Goal: Find specific page/section: Locate a particular part of the current website

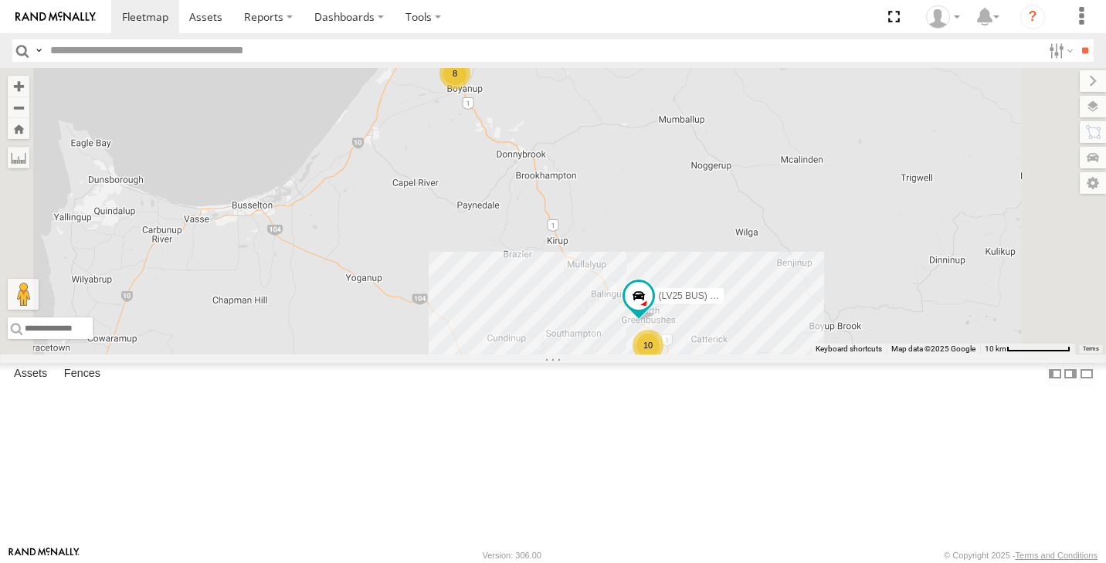
click at [0, 0] on span at bounding box center [0, 0] width 0 height 0
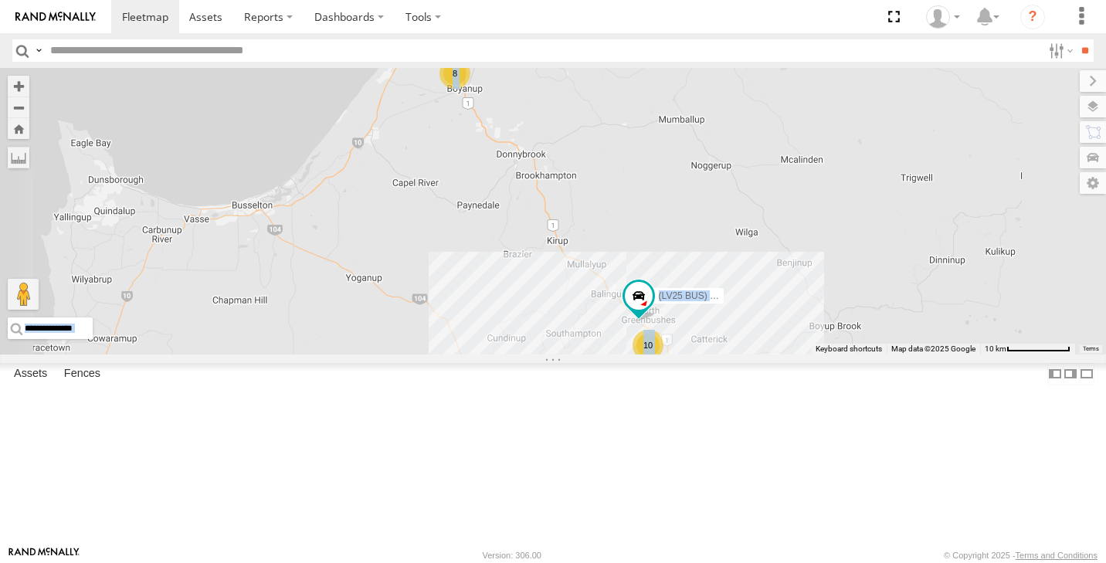
drag, startPoint x: 745, startPoint y: 439, endPoint x: 696, endPoint y: 382, distance: 75.1
click at [696, 355] on div "← Move left → Move right ↑ Move up ↓ Move down + Zoom in - Zoom out Home Jump l…" at bounding box center [553, 211] width 1106 height 287
click at [996, 170] on div "10 8 (LV25 BUS) 4675504189" at bounding box center [553, 211] width 1106 height 287
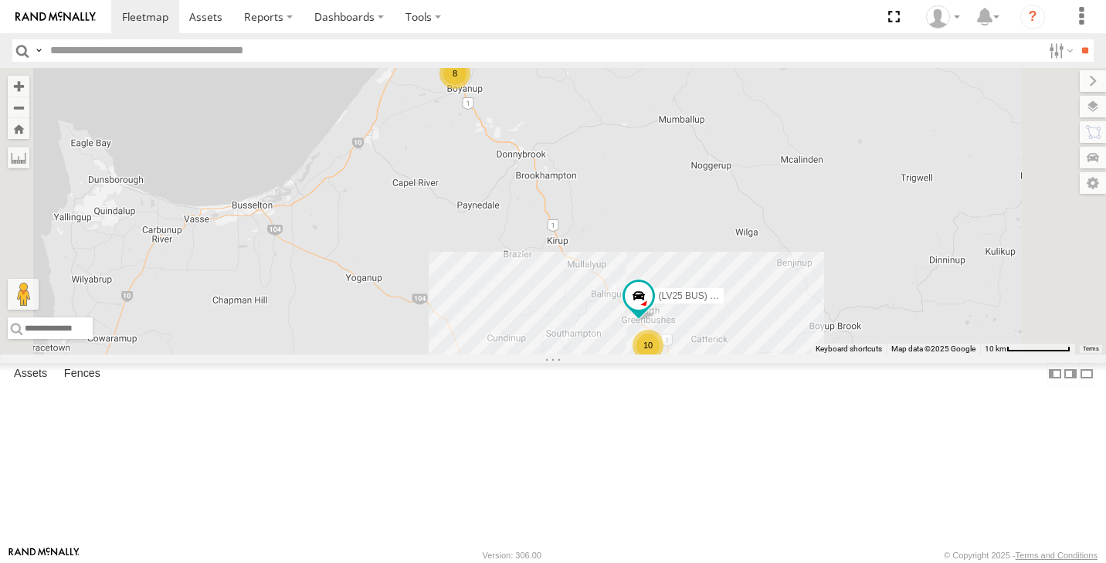
click at [663, 361] on div "10" at bounding box center [648, 345] width 31 height 31
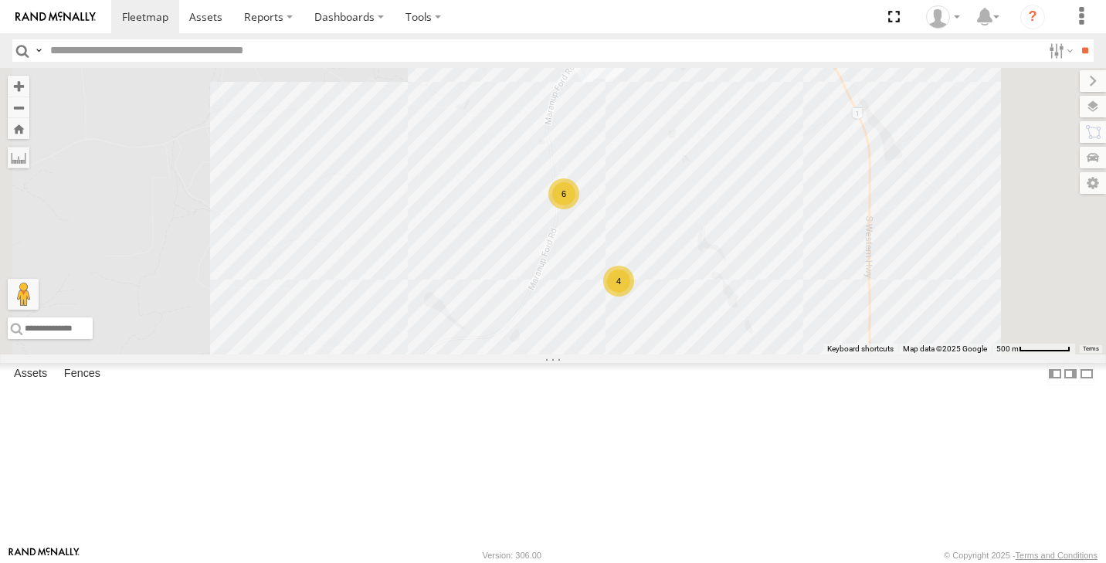
drag, startPoint x: 894, startPoint y: 357, endPoint x: 843, endPoint y: 300, distance: 76.1
click at [843, 300] on div "(LV25 BUS) 4675504189 6 4" at bounding box center [553, 211] width 1106 height 287
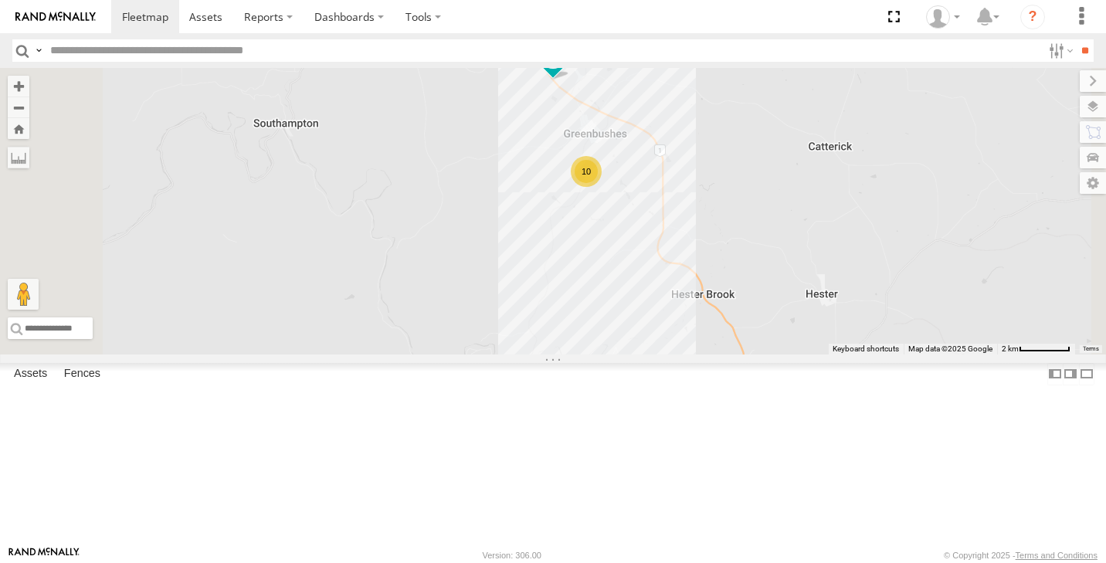
click at [795, 300] on div "(LV25 BUS) 4675504189 10" at bounding box center [553, 211] width 1106 height 287
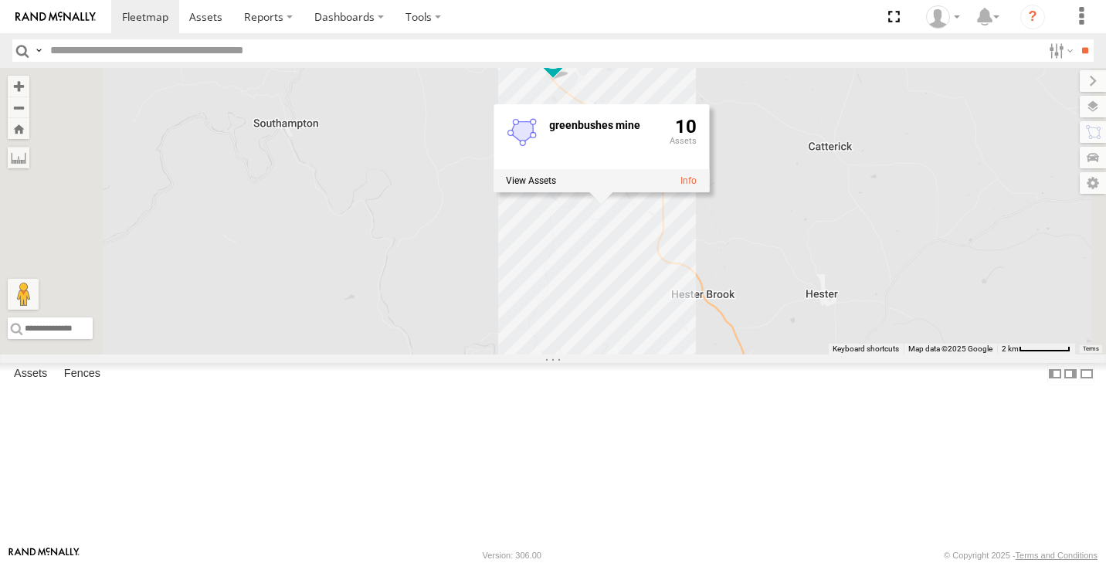
click at [955, 355] on div "(LV25 BUS) 4675504189 10 greenbushes mine 10" at bounding box center [553, 211] width 1106 height 287
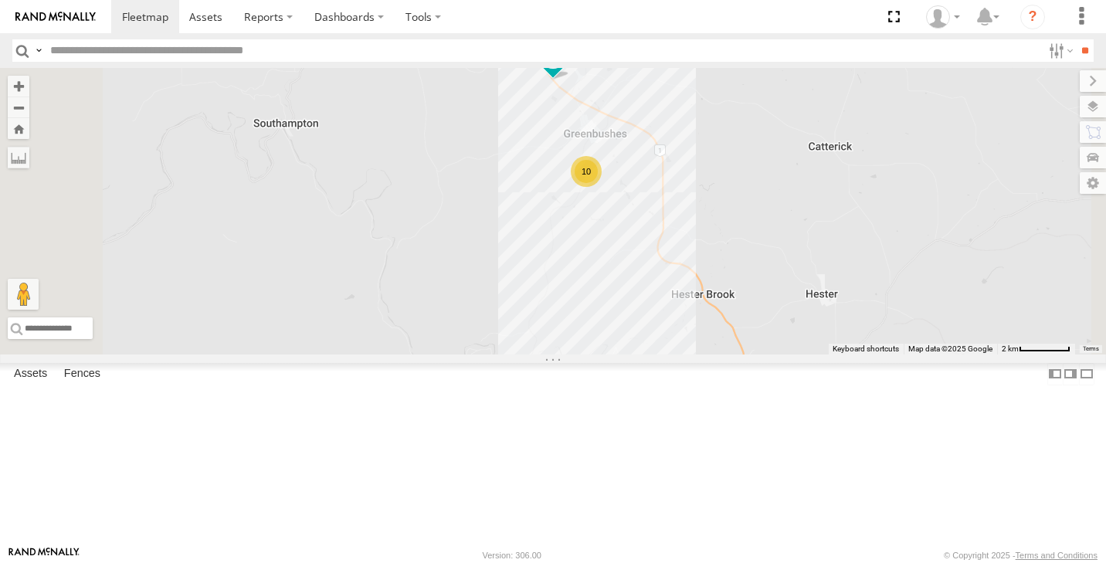
click at [602, 187] on div "10" at bounding box center [586, 171] width 31 height 31
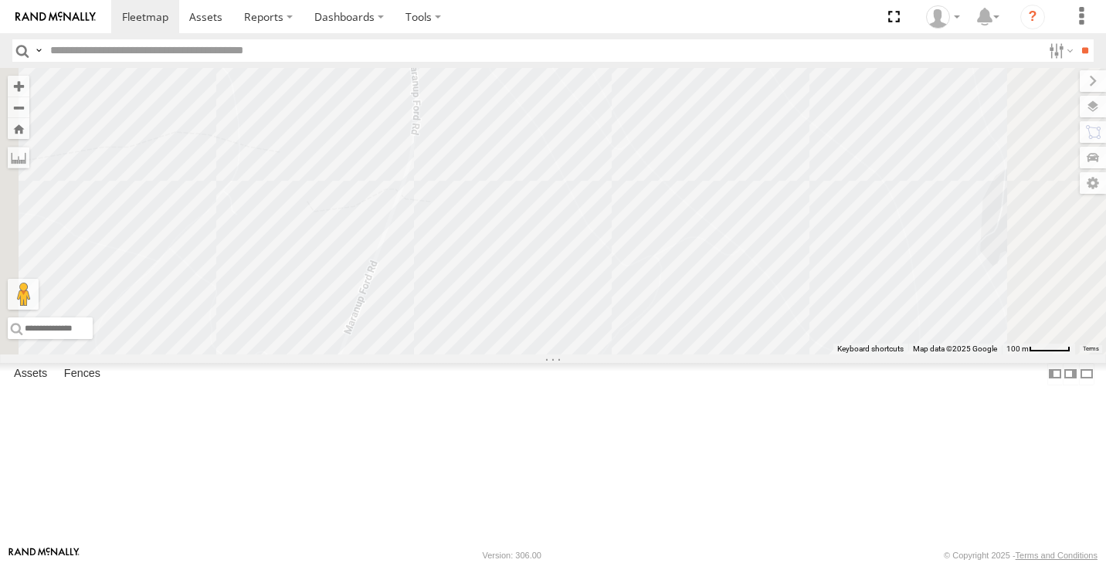
click at [681, 400] on div "4" at bounding box center [665, 384] width 31 height 31
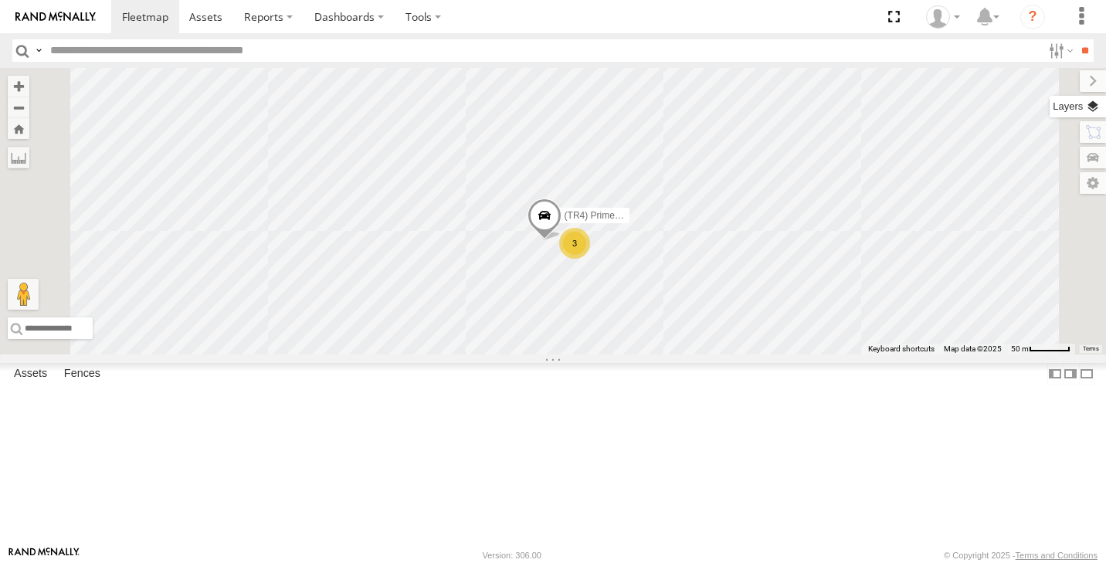
click at [1090, 104] on label at bounding box center [1078, 107] width 56 height 22
click at [0, 0] on label at bounding box center [0, 0] width 0 height 0
click at [0, 0] on span "Satellite + Roadmap" at bounding box center [0, 0] width 0 height 0
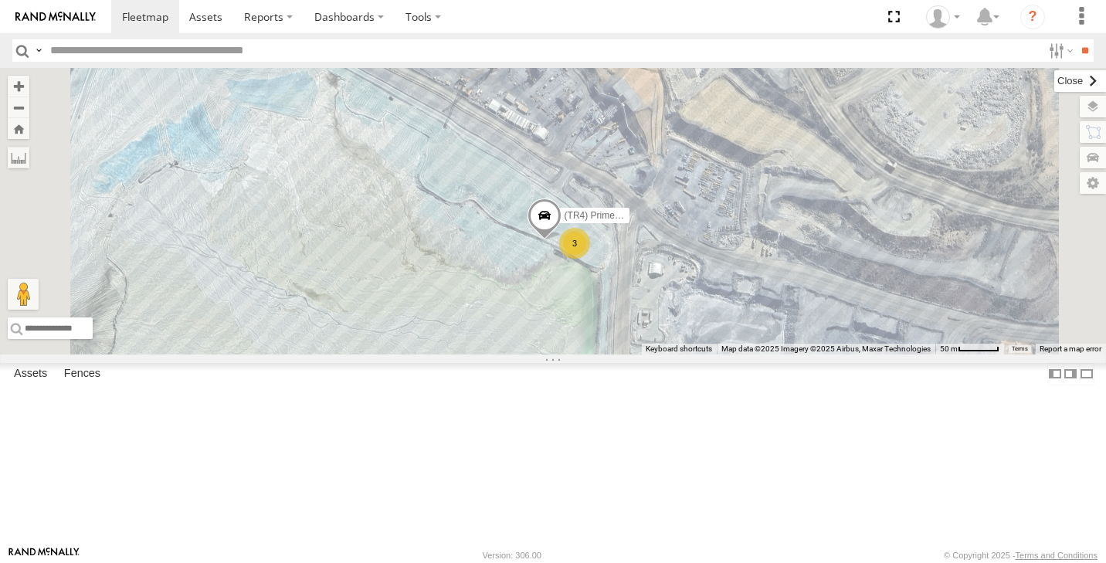
click at [1054, 88] on label at bounding box center [1080, 81] width 52 height 22
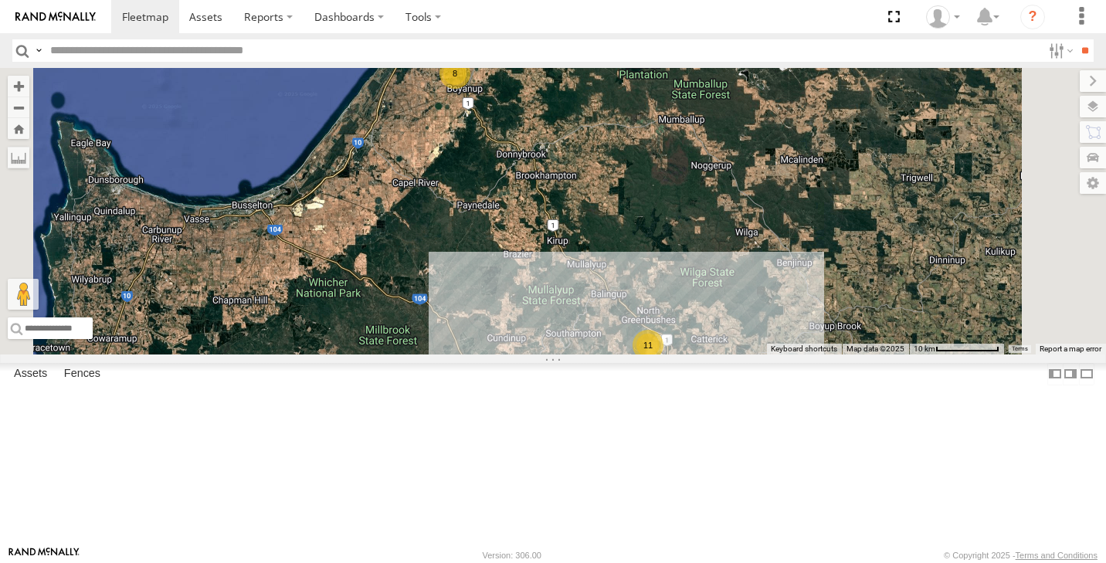
click at [663, 361] on div "11" at bounding box center [648, 345] width 31 height 31
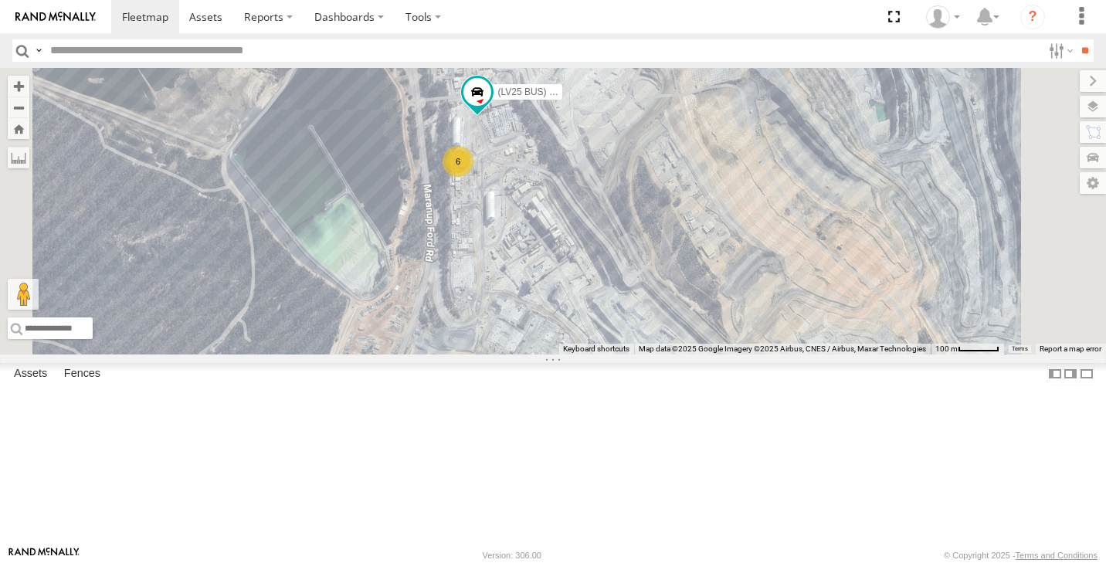
drag, startPoint x: 632, startPoint y: 205, endPoint x: 650, endPoint y: 304, distance: 101.2
click at [650, 304] on div "6 4 (LV25 BUS) 4675504189" at bounding box center [553, 211] width 1106 height 287
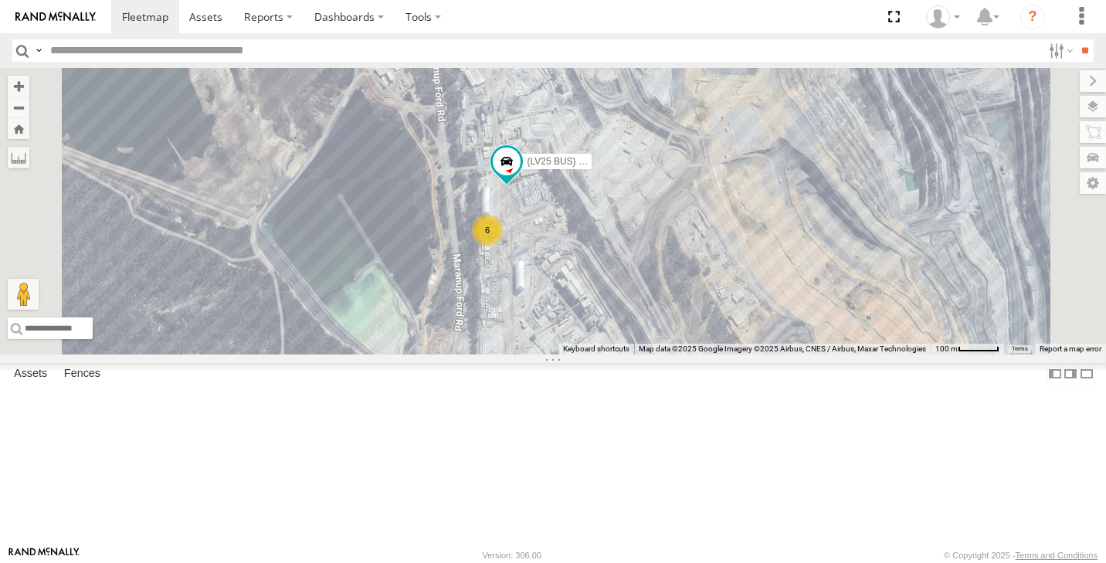
drag, startPoint x: 742, startPoint y: 430, endPoint x: 662, endPoint y: 316, distance: 139.7
click at [663, 317] on div "6 4 (LV25 BUS) 4675504189" at bounding box center [553, 211] width 1106 height 287
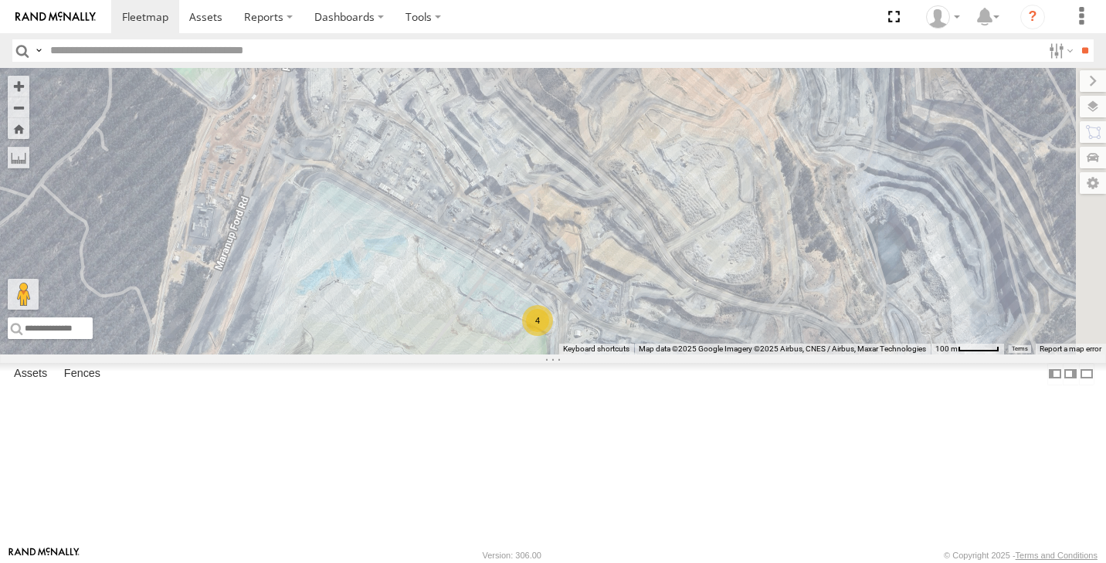
click at [553, 336] on div "4" at bounding box center [537, 320] width 31 height 31
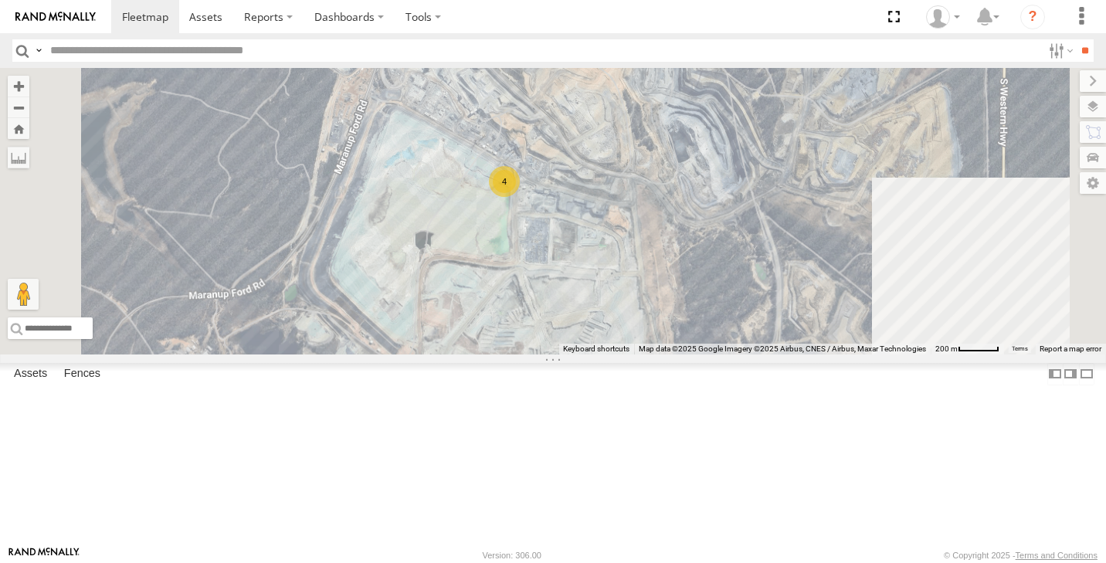
drag, startPoint x: 601, startPoint y: 167, endPoint x: 620, endPoint y: 287, distance: 121.3
click at [619, 283] on div "7 4" at bounding box center [553, 211] width 1106 height 287
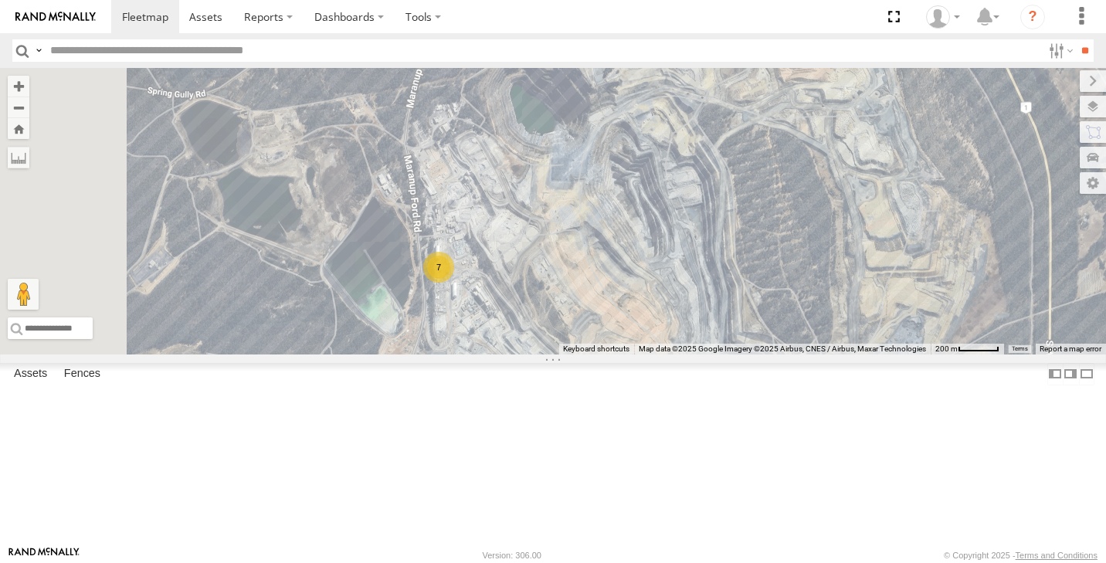
click at [454, 283] on div "7" at bounding box center [438, 267] width 31 height 31
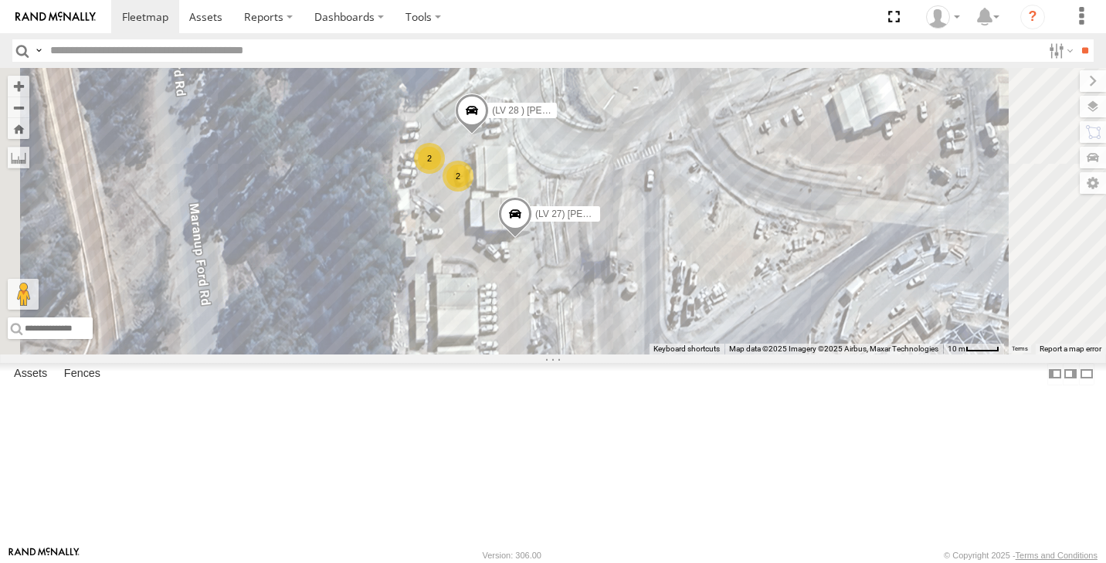
drag, startPoint x: 654, startPoint y: 451, endPoint x: 622, endPoint y: 260, distance: 194.3
click at [623, 260] on div "2 2 (LV25 BUS) 4675504189 (LV 28 ) [PERSON_NAME] dual cab triton (LV 27) [PERSO…" at bounding box center [553, 211] width 1106 height 287
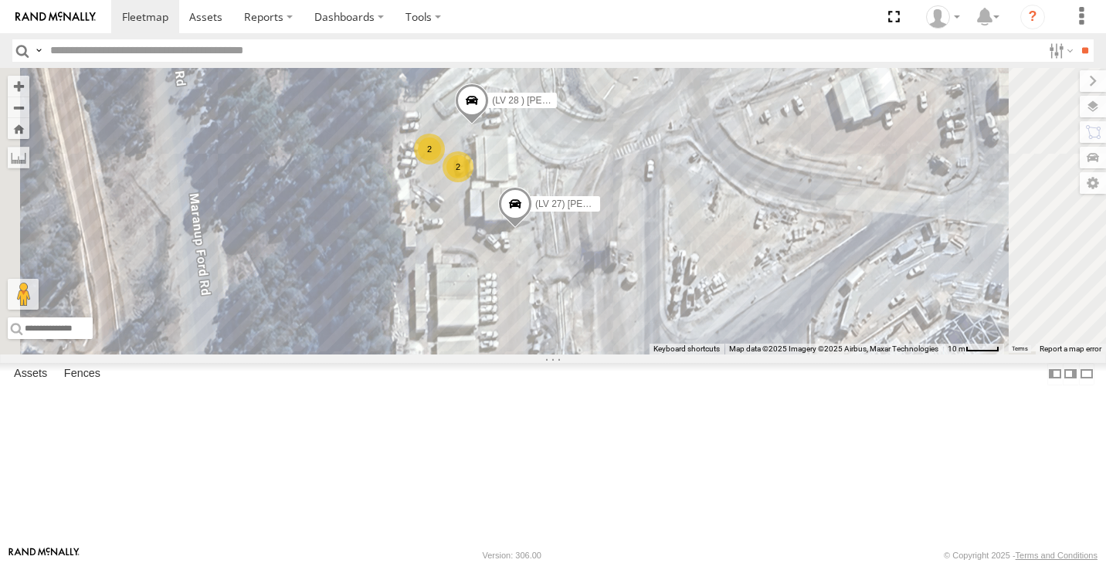
click at [445, 165] on div "2" at bounding box center [429, 149] width 31 height 31
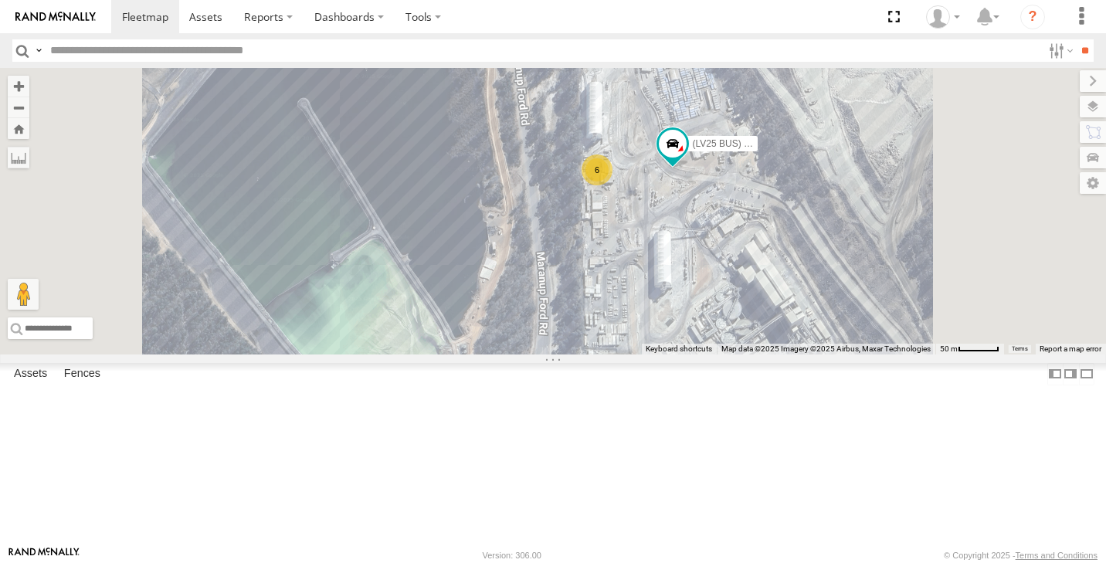
click at [613, 185] on div "6" at bounding box center [597, 169] width 31 height 31
